Goal: Task Accomplishment & Management: Use online tool/utility

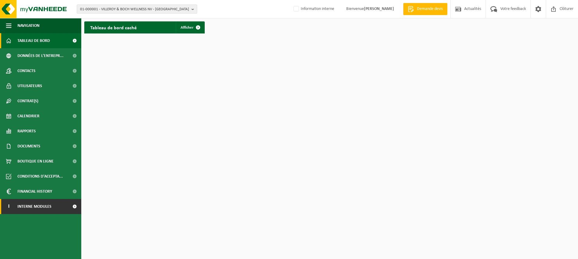
click at [77, 206] on span at bounding box center [75, 206] width 14 height 15
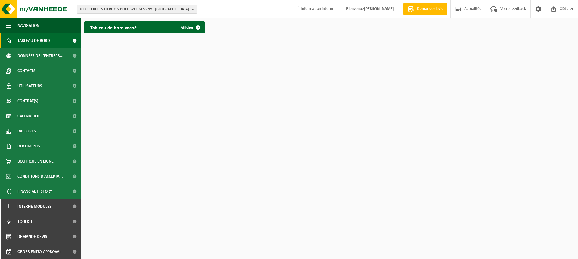
scroll to position [0, 0]
click at [70, 250] on span at bounding box center [75, 251] width 14 height 15
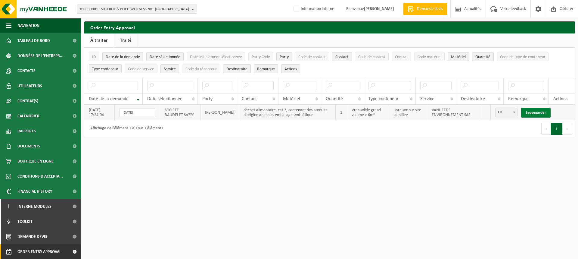
click at [536, 111] on link "Sauvegarder" at bounding box center [536, 113] width 30 height 10
